Goal: Task Accomplishment & Management: Use online tool/utility

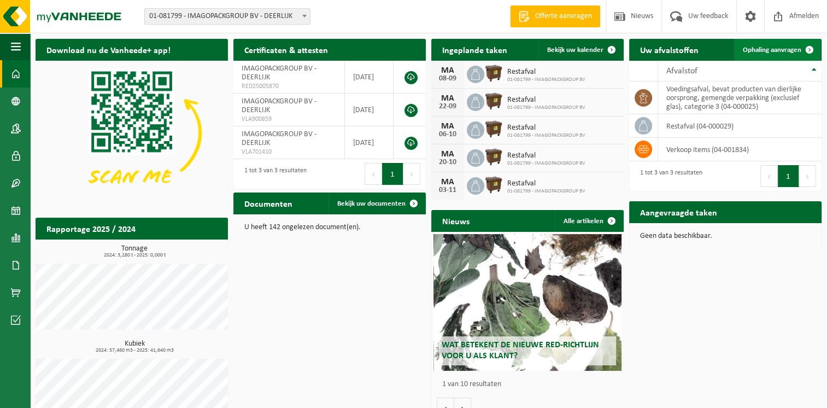
drag, startPoint x: 777, startPoint y: 47, endPoint x: 777, endPoint y: 55, distance: 7.7
click at [777, 48] on span "Ophaling aanvragen" at bounding box center [771, 49] width 58 height 7
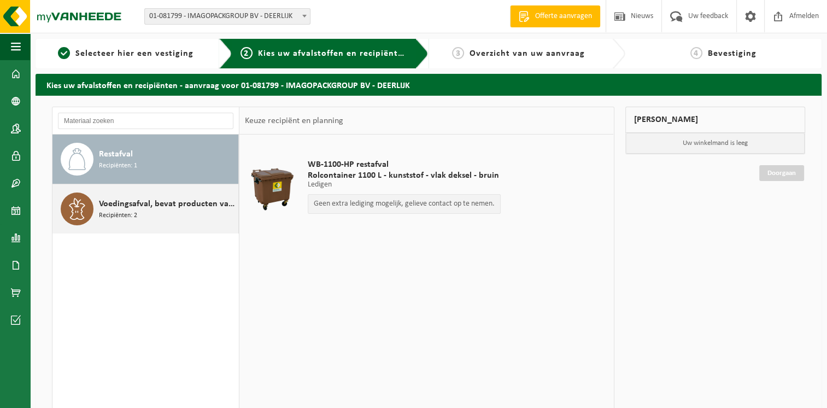
click at [120, 199] on span "Voedingsafval, bevat producten van dierlijke oorsprong, gemengde verpakking (ex…" at bounding box center [167, 203] width 137 height 13
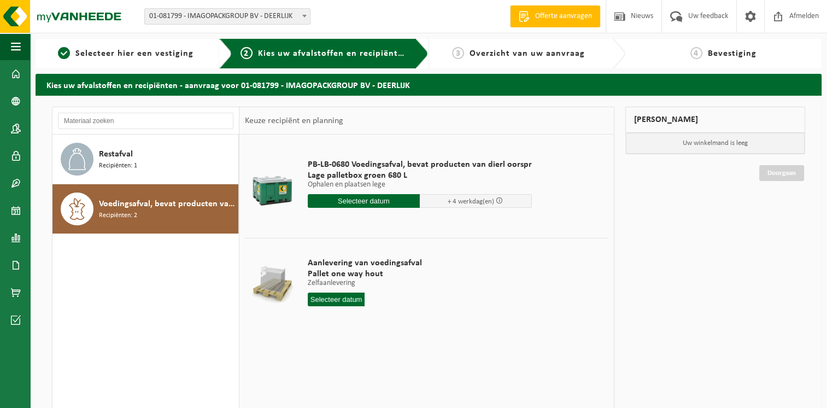
click at [366, 199] on input "text" at bounding box center [364, 201] width 112 height 14
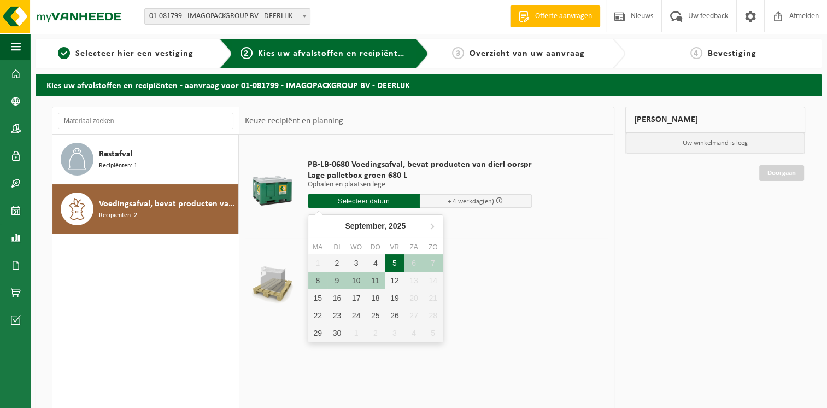
click at [393, 261] on div "5" at bounding box center [394, 262] width 19 height 17
type input "Van 2025-09-05"
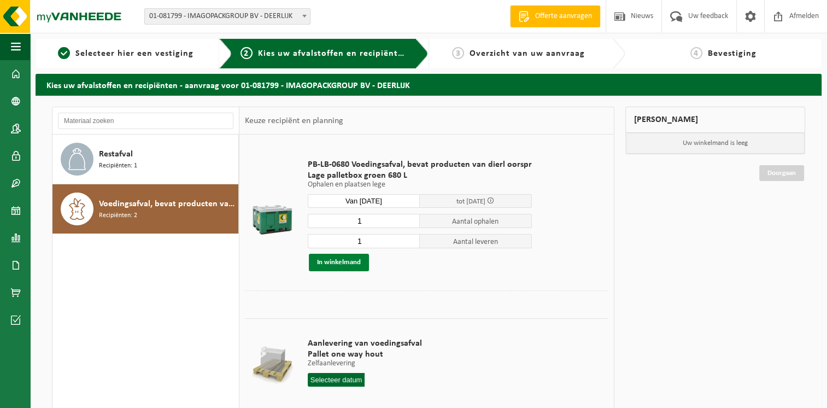
click at [354, 263] on button "In winkelmand" at bounding box center [339, 262] width 60 height 17
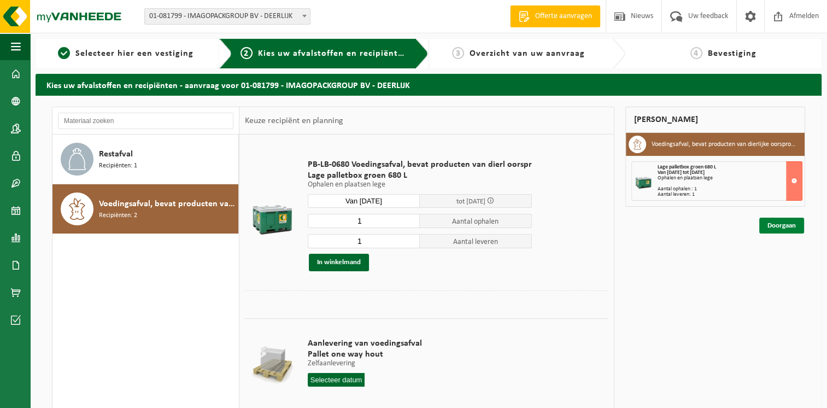
click at [795, 226] on link "Doorgaan" at bounding box center [781, 225] width 45 height 16
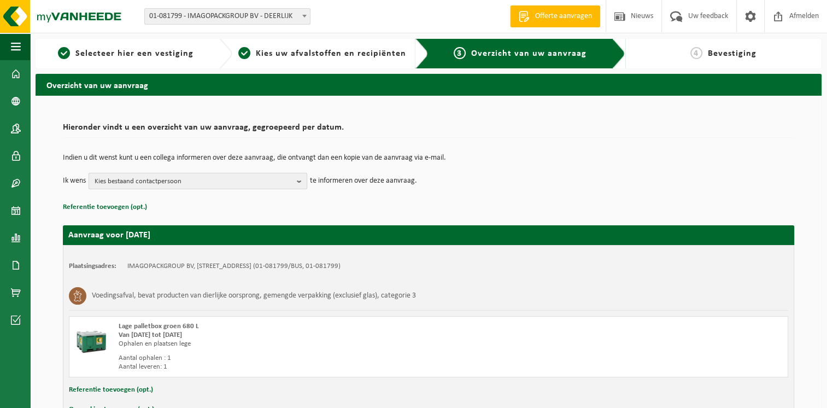
click at [296, 180] on button "Kies bestaand contactpersoon" at bounding box center [198, 181] width 219 height 16
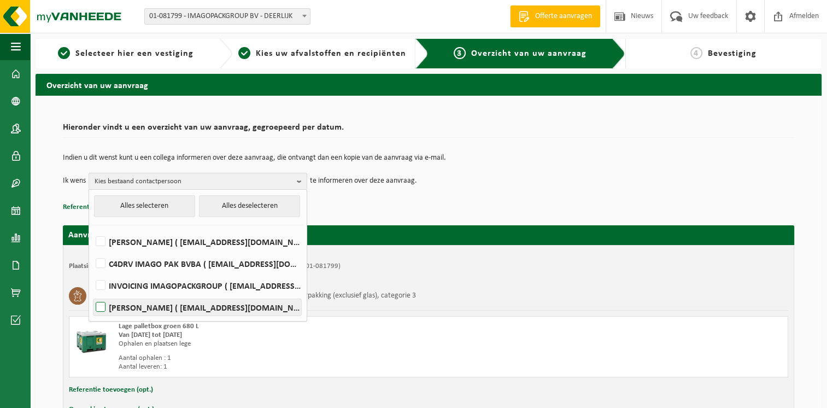
click at [151, 305] on label "DRIES VANASSCHE ( dries@imagopackgroup.be )" at bounding box center [197, 307] width 208 height 16
click at [92, 293] on input "DRIES VANASSCHE ( dries@imagopackgroup.be )" at bounding box center [91, 293] width 1 height 1
checkbox input "true"
click at [406, 196] on div "Indien u dit wenst kunt u een collega informeren over deze aanvraag, die ontvan…" at bounding box center [428, 171] width 731 height 57
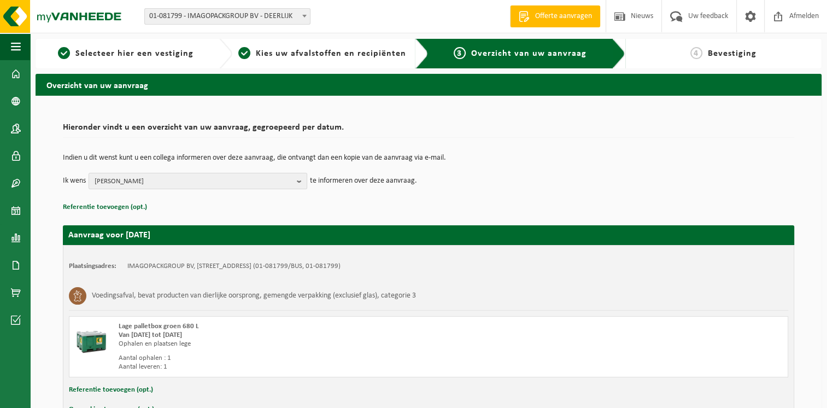
scroll to position [69, 0]
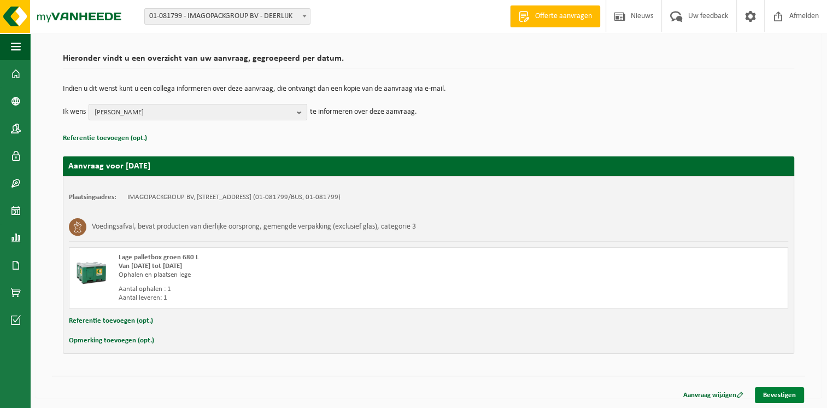
click at [770, 393] on link "Bevestigen" at bounding box center [779, 395] width 49 height 16
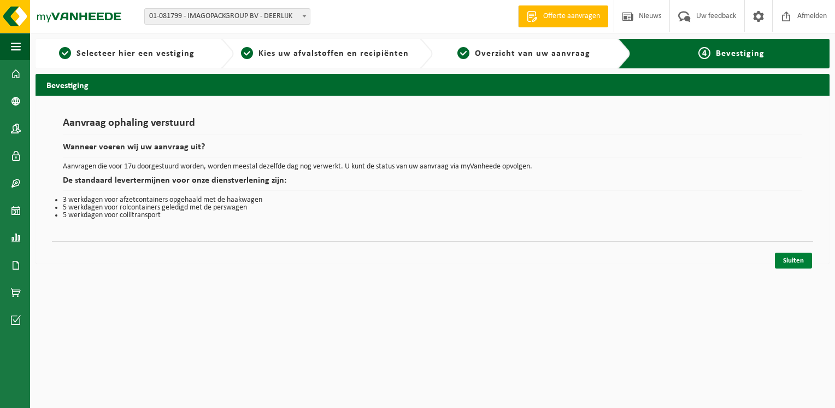
click at [789, 261] on link "Sluiten" at bounding box center [793, 260] width 37 height 16
